Goal: Information Seeking & Learning: Learn about a topic

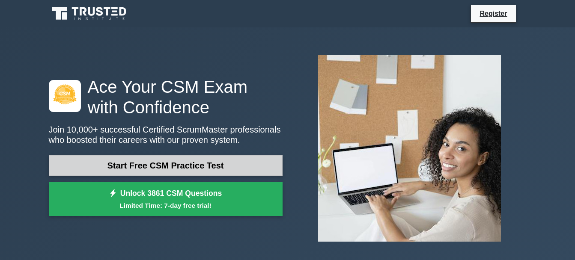
click at [178, 170] on link "Start Free CSM Practice Test" at bounding box center [166, 165] width 234 height 21
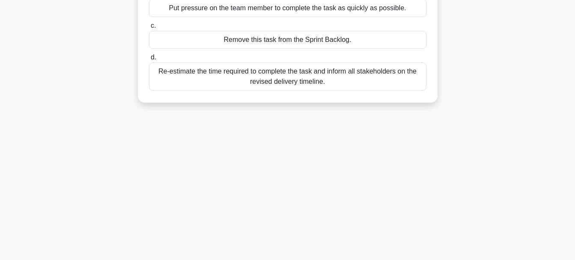
scroll to position [129, 0]
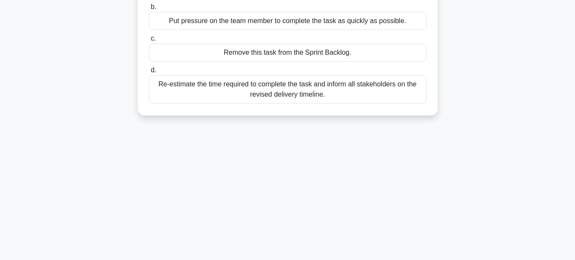
click at [252, 99] on div "Re-estimate the time required to complete the task and inform all stakeholders …" at bounding box center [288, 89] width 278 height 28
click at [149, 73] on input "d. Re-estimate the time required to complete the task and inform all stakeholde…" at bounding box center [149, 71] width 0 height 6
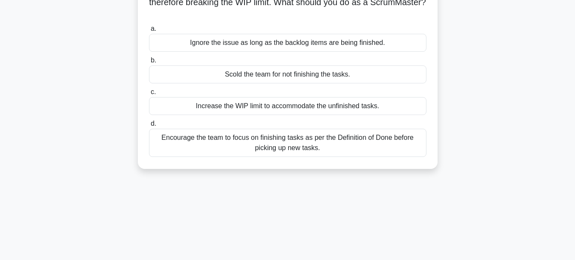
scroll to position [5, 0]
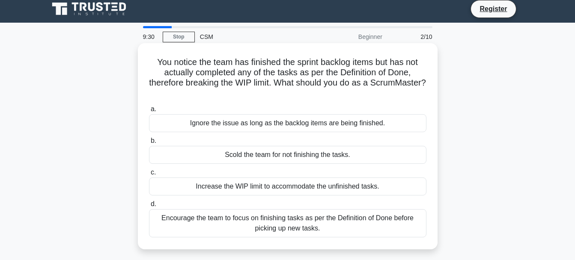
click at [224, 103] on div "You notice the team has finished the sprint backlog items but has not actually …" at bounding box center [287, 147] width 293 height 200
